Goal: Task Accomplishment & Management: Complete application form

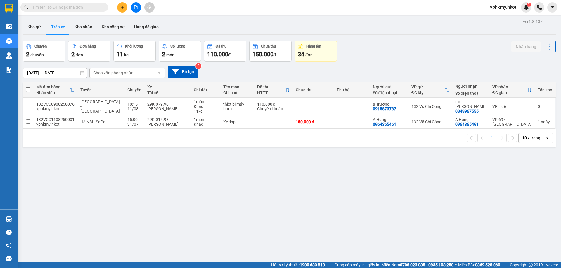
click at [181, 22] on div "Kho gửi Trên xe Kho nhận Kho công nợ Hàng đã giao" at bounding box center [289, 27] width 533 height 15
click at [124, 6] on button at bounding box center [122, 7] width 10 height 10
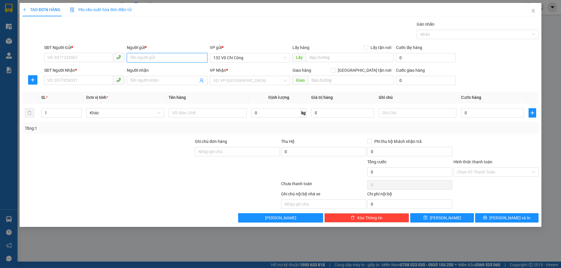
click at [144, 56] on input "Người gửi *" at bounding box center [167, 57] width 80 height 9
type input "Sữa Dê"
click at [63, 60] on input "SĐT Người Gửi *" at bounding box center [78, 57] width 69 height 9
type input "0866940232"
click at [228, 82] on input "search" at bounding box center [247, 80] width 69 height 9
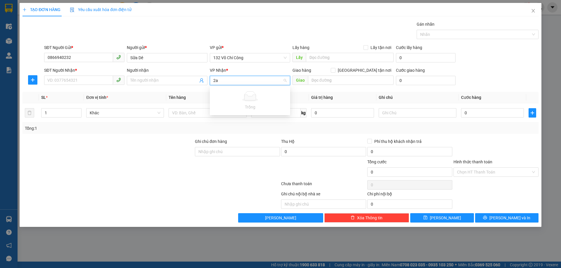
type input "2"
type input "ninh"
click at [237, 92] on th "Tên hàng" at bounding box center [207, 97] width 82 height 11
click at [142, 81] on input "Người nhận" at bounding box center [163, 80] width 67 height 6
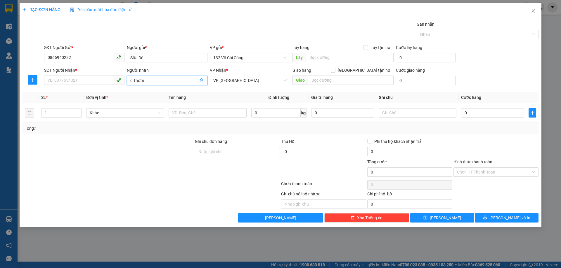
type input "c Thơm"
click at [60, 88] on div "Transit Pickup Surcharge Ids Transit Deliver Surcharge Ids Transit Deliver Surc…" at bounding box center [280, 122] width 516 height 202
click at [63, 85] on span at bounding box center [84, 80] width 80 height 9
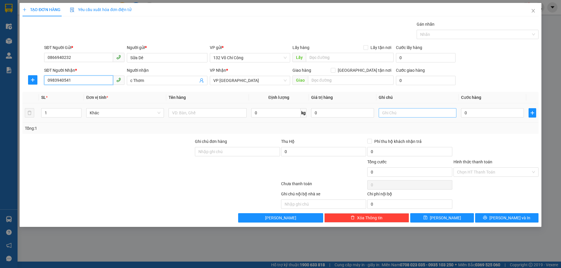
type input "0983940541"
click at [401, 111] on input "text" at bounding box center [418, 112] width 78 height 9
click at [465, 114] on input "0" at bounding box center [492, 112] width 63 height 9
paste input "70.00"
type input "70.000"
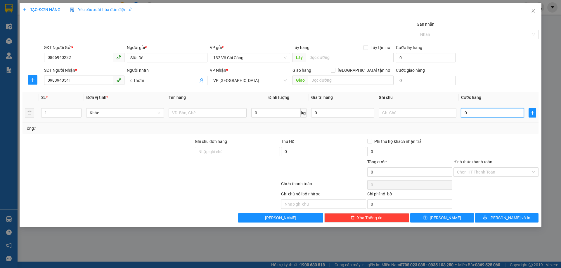
type input "70.000"
click at [472, 174] on input "Hình thức thanh toán" at bounding box center [494, 172] width 74 height 9
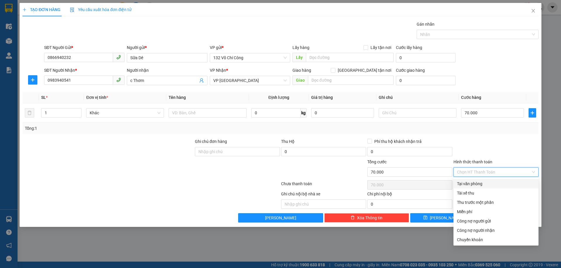
click at [467, 183] on div "Tại văn phòng" at bounding box center [496, 184] width 78 height 6
type input "0"
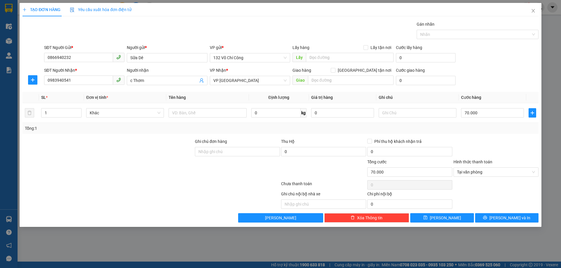
click at [481, 144] on div at bounding box center [496, 148] width 86 height 20
click at [491, 169] on span "Tại văn phòng" at bounding box center [496, 172] width 78 height 9
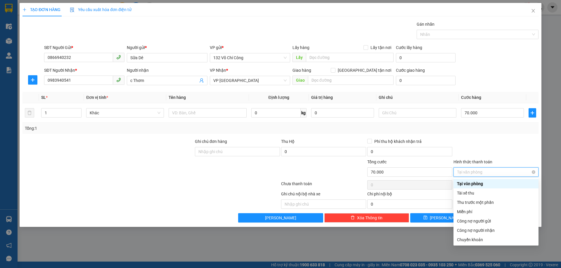
click at [486, 172] on span "Tại văn phòng" at bounding box center [496, 172] width 78 height 9
click at [472, 183] on div "Tại văn phòng" at bounding box center [496, 184] width 78 height 6
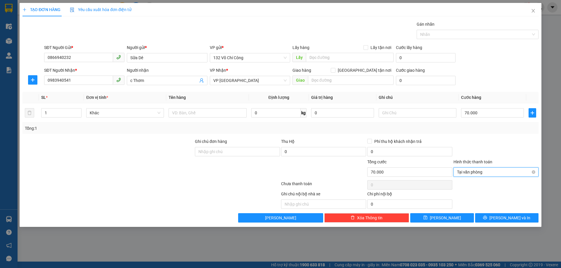
click at [472, 171] on span "Tại văn phòng" at bounding box center [496, 172] width 78 height 9
click at [389, 173] on input "70.000" at bounding box center [409, 172] width 85 height 9
click at [464, 171] on span "Tại văn phòng" at bounding box center [496, 172] width 78 height 9
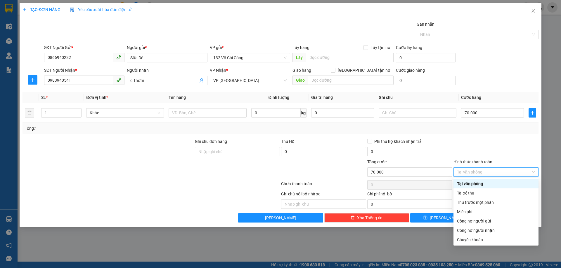
click at [465, 185] on div "Tại văn phòng" at bounding box center [496, 184] width 78 height 6
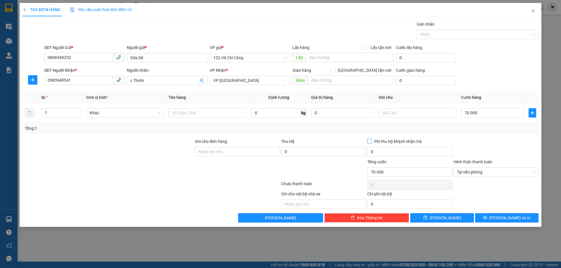
drag, startPoint x: 479, startPoint y: 143, endPoint x: 408, endPoint y: 140, distance: 71.1
click at [479, 143] on div at bounding box center [496, 148] width 86 height 20
click at [188, 116] on input "text" at bounding box center [208, 112] width 78 height 9
click at [466, 173] on span "Tại văn phòng" at bounding box center [496, 172] width 78 height 9
type input "Sữa bột"
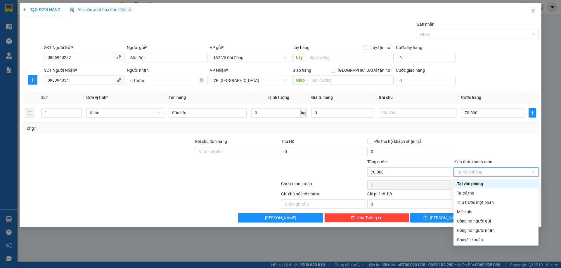
click at [471, 133] on div "Tổng: 1" at bounding box center [280, 128] width 516 height 11
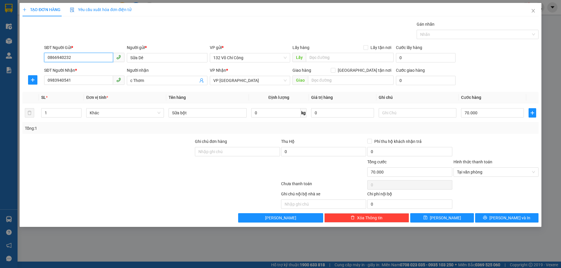
click at [79, 55] on input "0866940232" at bounding box center [78, 57] width 69 height 9
click at [79, 56] on input "0866940232" at bounding box center [78, 57] width 69 height 9
click at [495, 216] on button "[PERSON_NAME] và In" at bounding box center [506, 218] width 63 height 9
